Goal: Task Accomplishment & Management: Use online tool/utility

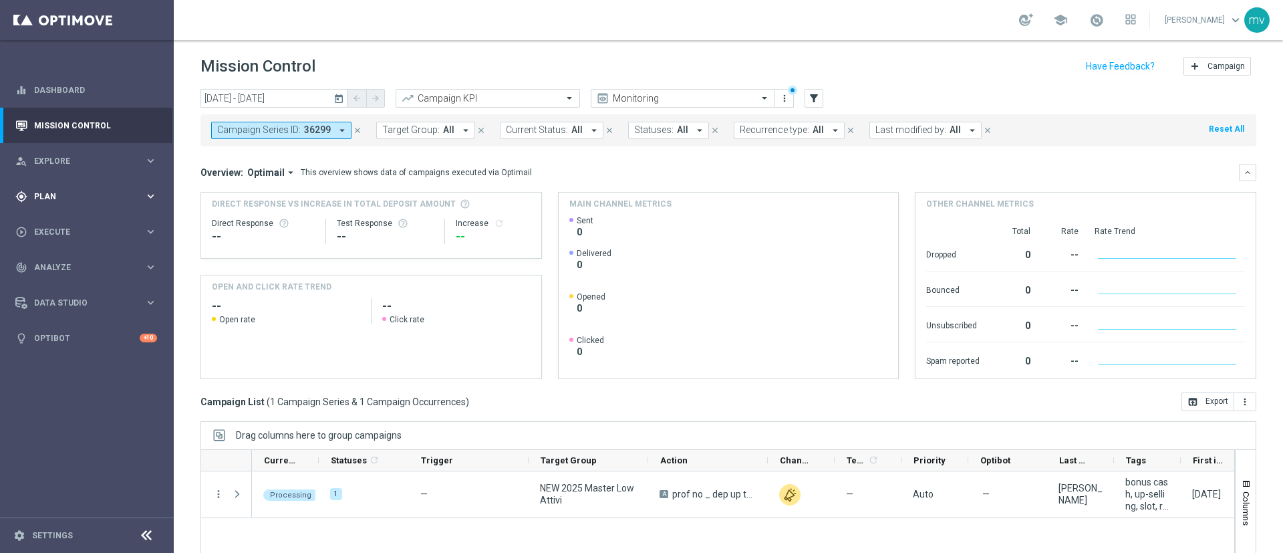
click at [62, 192] on span "Plan" at bounding box center [89, 196] width 110 height 8
drag, startPoint x: 80, startPoint y: 279, endPoint x: 90, endPoint y: 291, distance: 16.1
click at [80, 279] on link "Streams" at bounding box center [87, 284] width 104 height 11
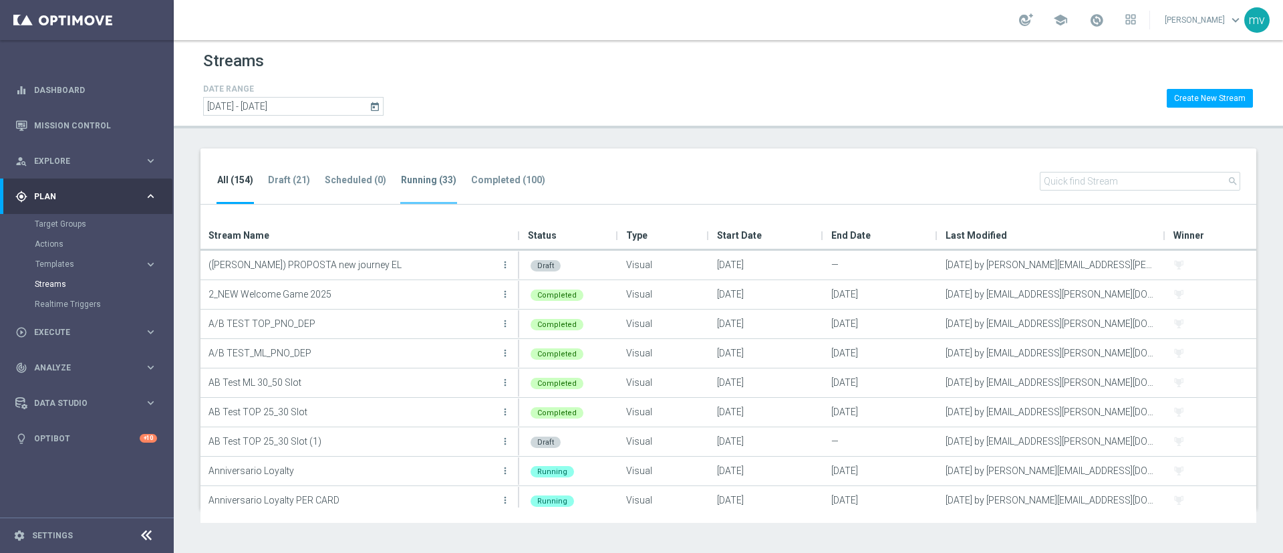
click at [432, 182] on tab-header "Running (33)" at bounding box center [428, 179] width 55 height 11
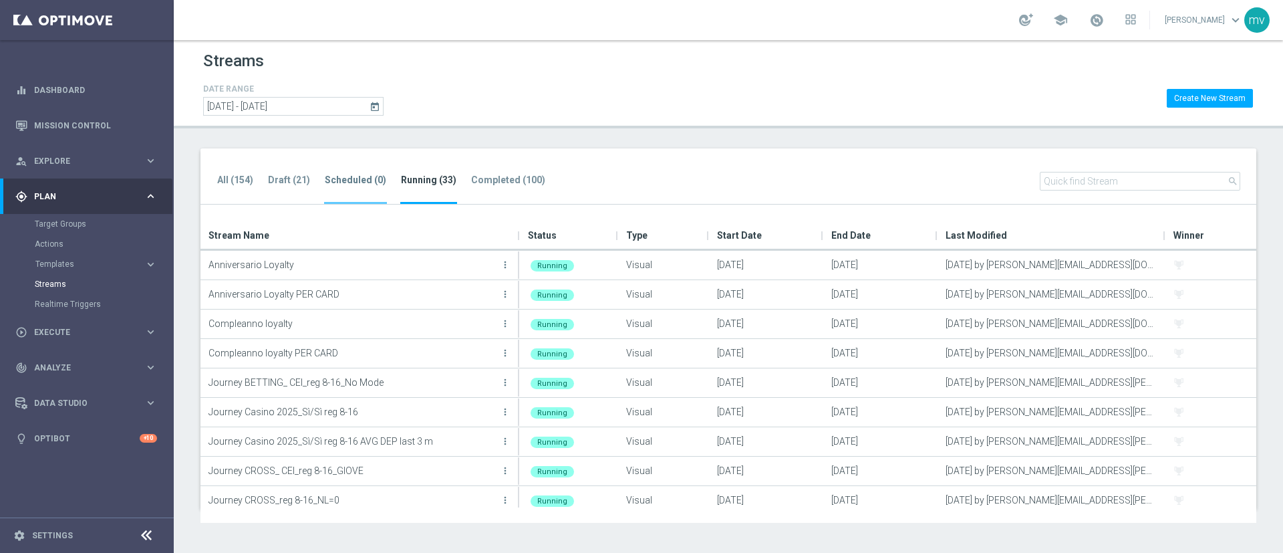
click at [358, 185] on tab-header "Scheduled (0)" at bounding box center [355, 179] width 61 height 11
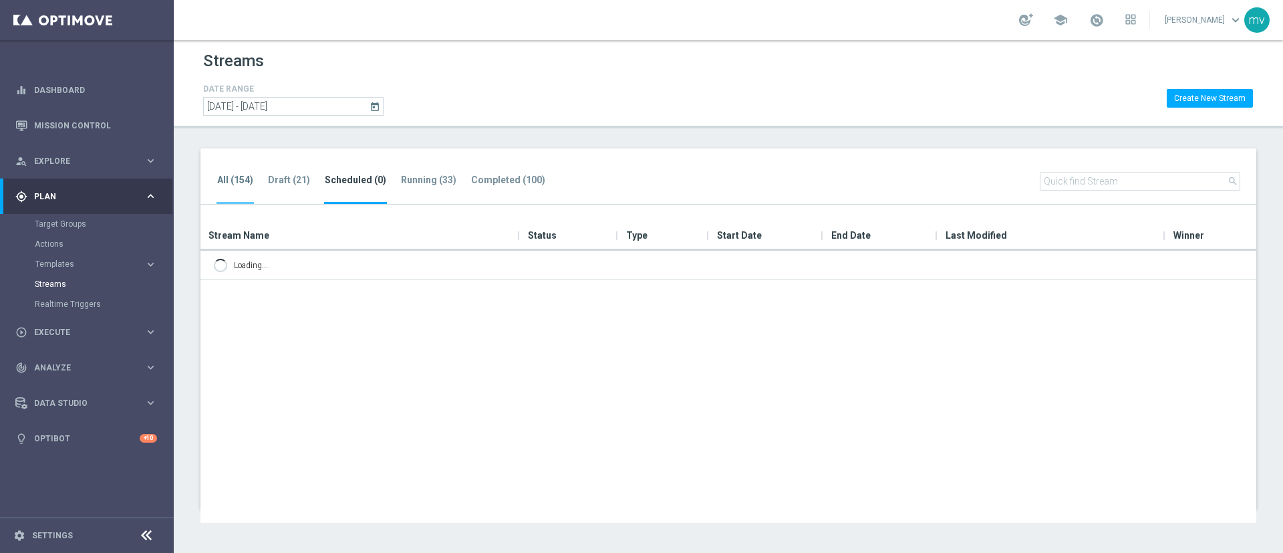
click at [243, 177] on tab-header "All (154)" at bounding box center [235, 179] width 36 height 11
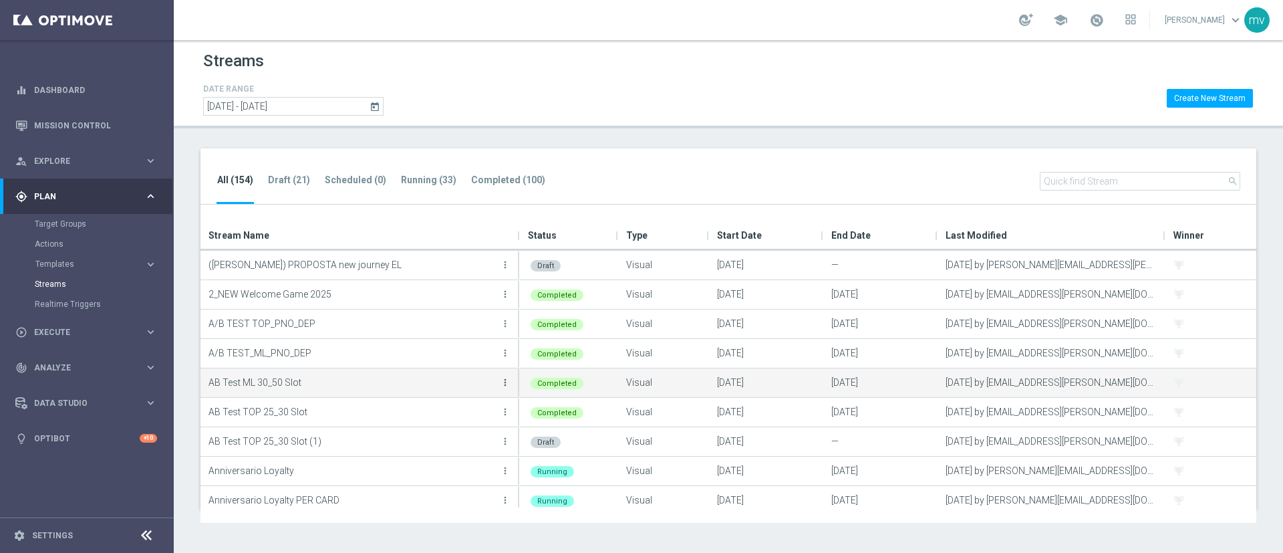
click at [509, 380] on icon "more_vert" at bounding box center [505, 382] width 11 height 11
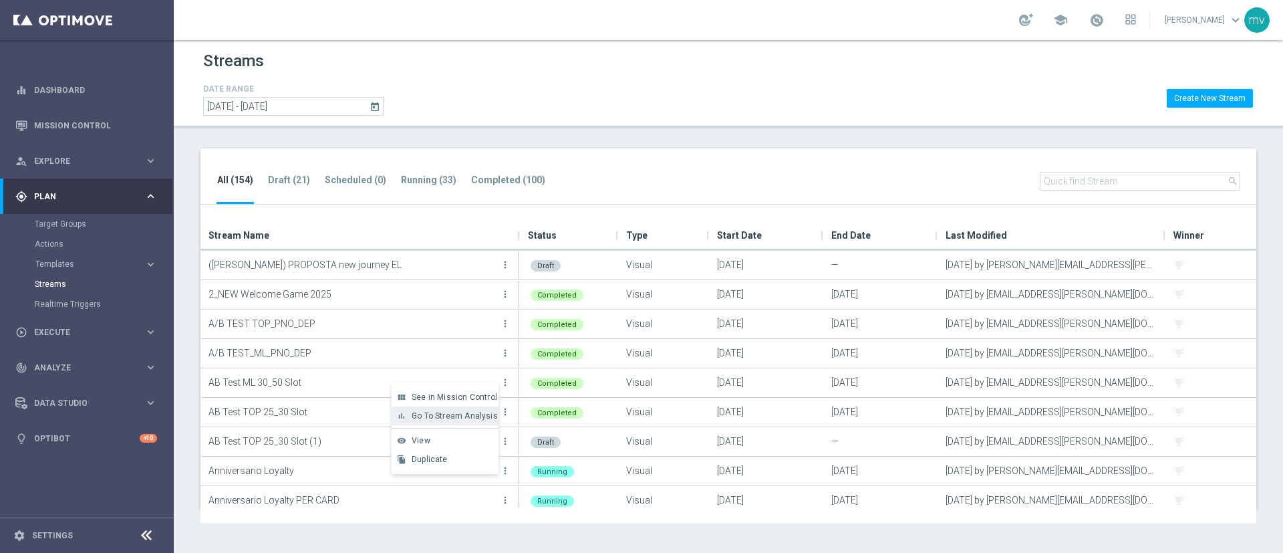
click at [473, 412] on span "Go To Stream Analysis" at bounding box center [455, 415] width 86 height 9
